Goal: Navigation & Orientation: Find specific page/section

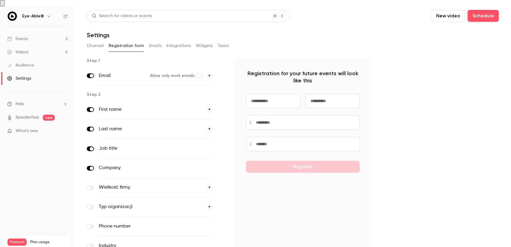
click at [106, 41] on div "Channel Registration form Emails Integrations Widgets Team" at bounding box center [293, 46] width 412 height 10
click at [103, 41] on button "Channel" at bounding box center [95, 46] width 17 height 10
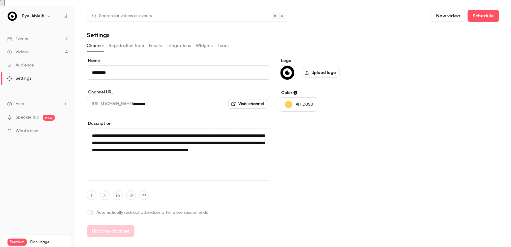
click at [32, 32] on link "Events 2" at bounding box center [37, 38] width 75 height 13
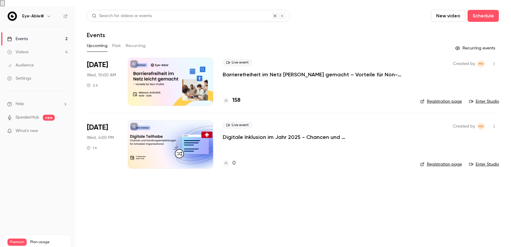
click at [155, 142] on div at bounding box center [170, 144] width 85 height 48
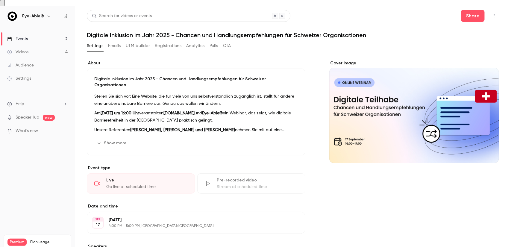
click at [174, 41] on button "Registrations" at bounding box center [168, 46] width 27 height 10
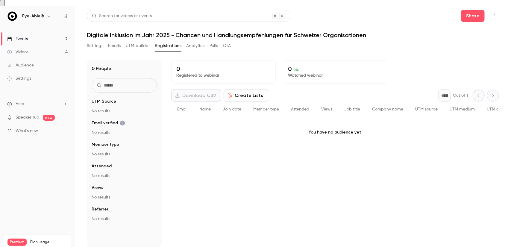
click at [23, 36] on div "Events" at bounding box center [17, 39] width 21 height 6
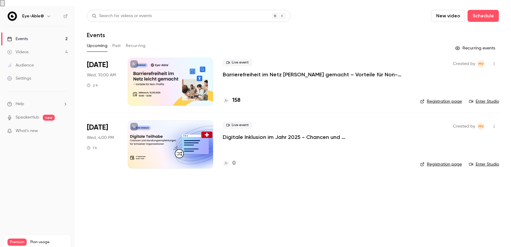
click at [174, 81] on div at bounding box center [170, 82] width 85 height 48
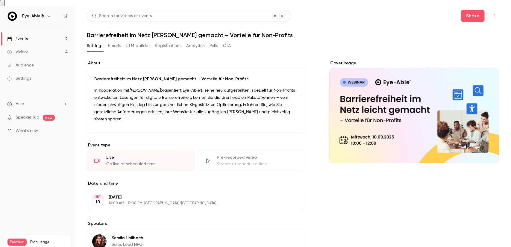
click at [164, 41] on button "Registrations" at bounding box center [168, 46] width 27 height 10
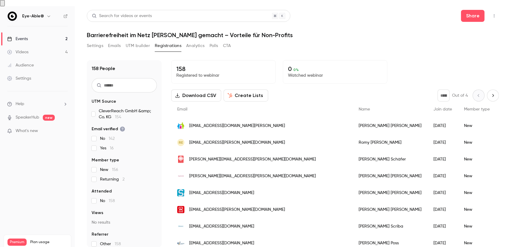
click at [97, 41] on button "Settings" at bounding box center [95, 46] width 16 height 10
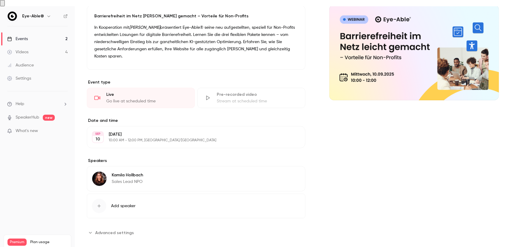
scroll to position [64, 0]
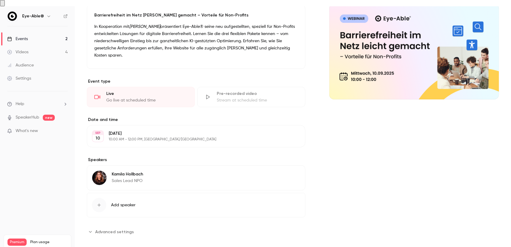
click at [109, 218] on span "Advanced settings" at bounding box center [114, 231] width 39 height 6
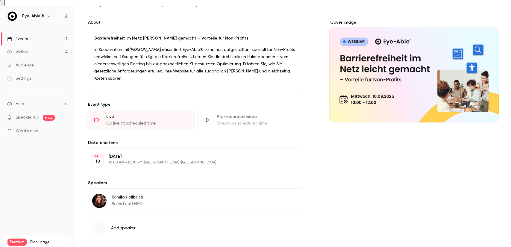
scroll to position [0, 0]
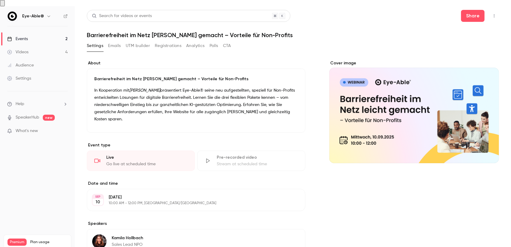
click at [196, 41] on button "Analytics" at bounding box center [195, 46] width 19 height 10
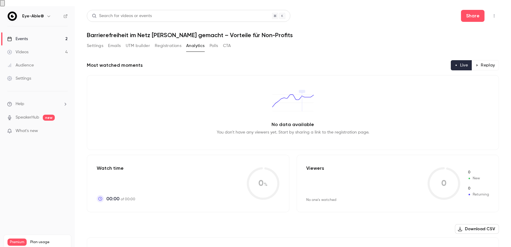
click at [217, 41] on button "Polls" at bounding box center [213, 46] width 9 height 10
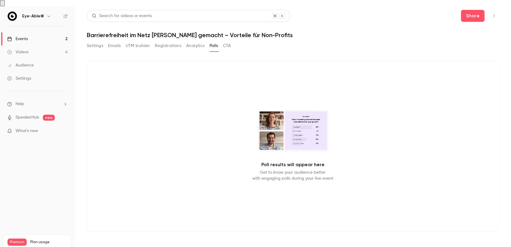
click at [228, 41] on button "CTA" at bounding box center [227, 46] width 8 height 10
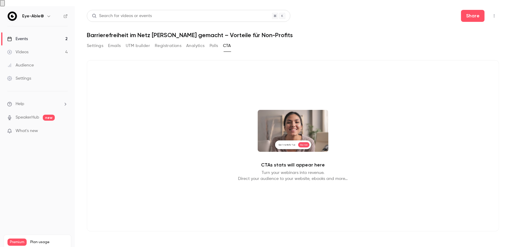
click at [113, 41] on button "Emails" at bounding box center [114, 46] width 13 height 10
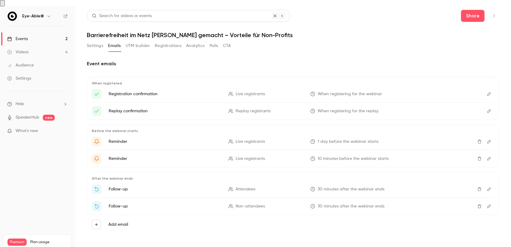
click at [102, 41] on button "Settings" at bounding box center [95, 46] width 16 height 10
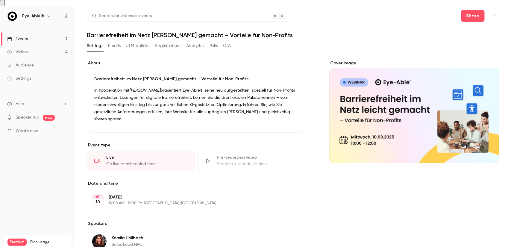
click at [459, 11] on button "button" at bounding box center [494, 16] width 10 height 10
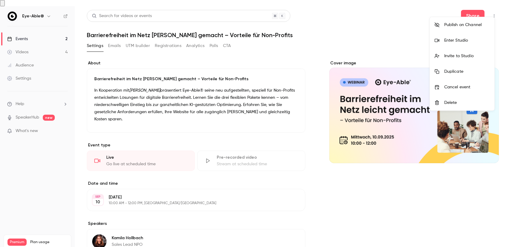
click at [15, 73] on div at bounding box center [255, 123] width 511 height 247
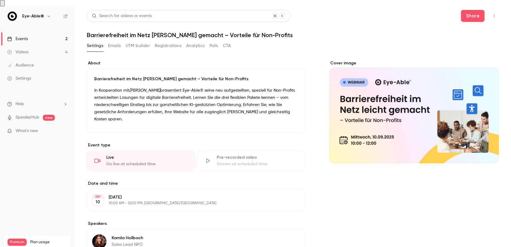
click at [20, 75] on link "Settings" at bounding box center [37, 78] width 75 height 13
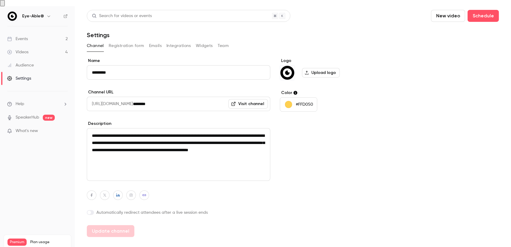
click at [121, 41] on button "Registration form" at bounding box center [127, 46] width 36 height 10
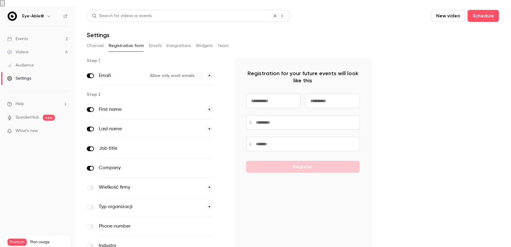
click at [154, 43] on button "Emails" at bounding box center [155, 46] width 13 height 10
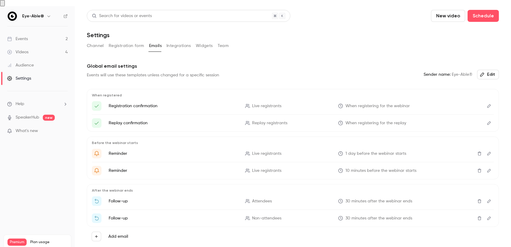
click at [173, 42] on button "Integrations" at bounding box center [178, 46] width 25 height 10
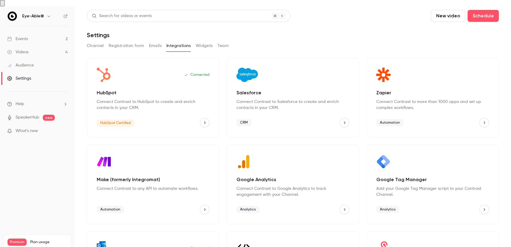
click at [202, 41] on button "Widgets" at bounding box center [204, 46] width 17 height 10
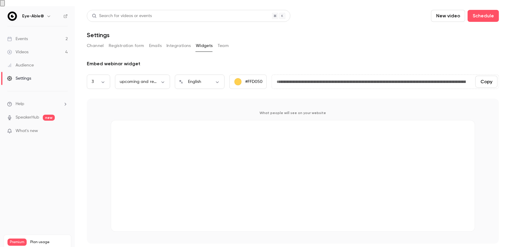
click at [224, 41] on button "Team" at bounding box center [222, 46] width 11 height 10
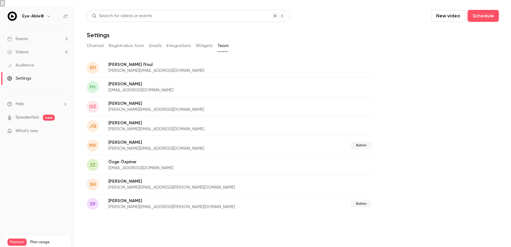
click at [38, 32] on link "Events 2" at bounding box center [37, 38] width 75 height 13
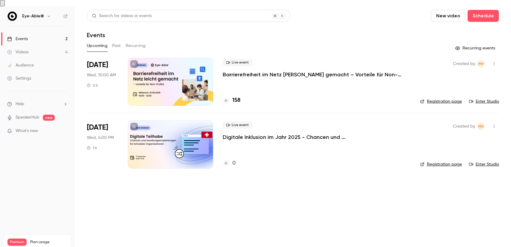
click at [31, 6] on nav "Eye-Able® Events 2 Videos 4 Audience Settings Help SpeakerHub new What's new Pr…" at bounding box center [37, 129] width 75 height 247
click at [36, 13] on h6 "Eye-Able®" at bounding box center [33, 16] width 22 height 6
click at [52, 13] on div "Eye-Able®" at bounding box center [40, 16] width 36 height 7
click at [46, 14] on icon "button" at bounding box center [48, 16] width 5 height 5
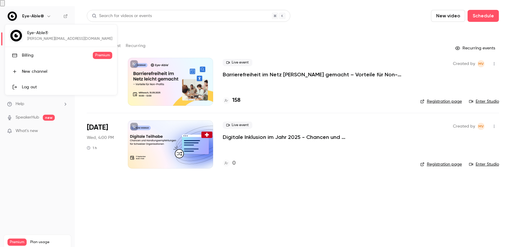
click at [46, 10] on div at bounding box center [255, 123] width 511 height 247
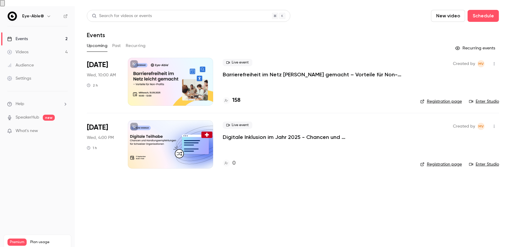
click at [43, 128] on p "What's new" at bounding box center [32, 131] width 51 height 6
